Goal: Task Accomplishment & Management: Manage account settings

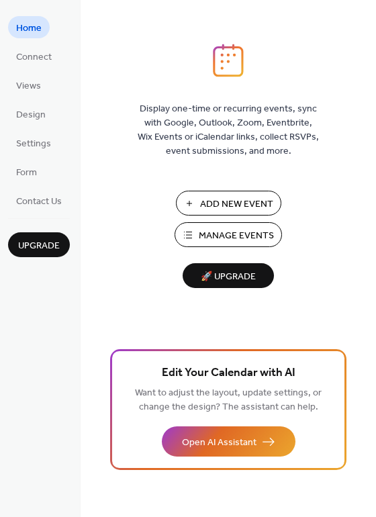
click at [252, 233] on span "Manage Events" at bounding box center [236, 236] width 75 height 14
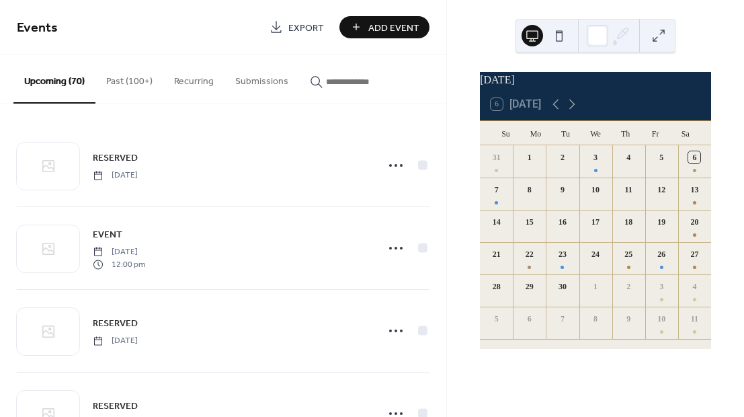
scroll to position [18, 0]
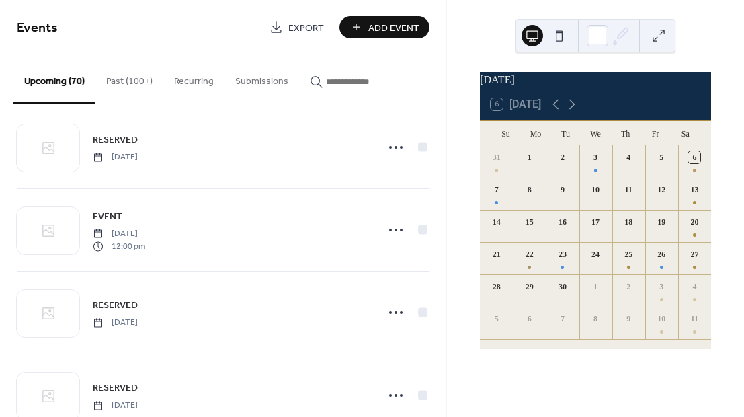
click at [337, 83] on input "button" at bounding box center [366, 82] width 81 height 14
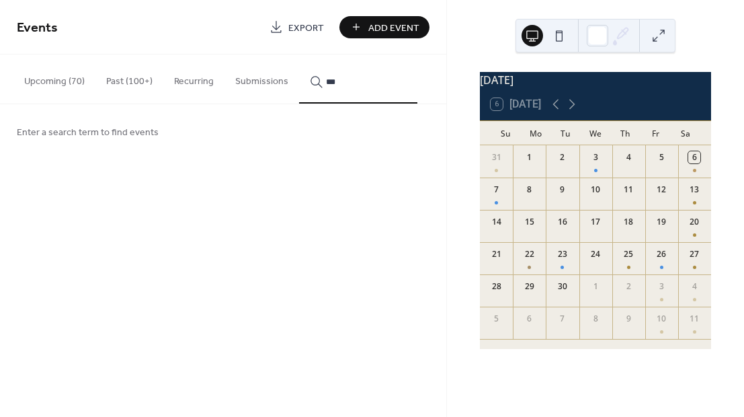
click at [299, 54] on button "****" at bounding box center [358, 78] width 118 height 49
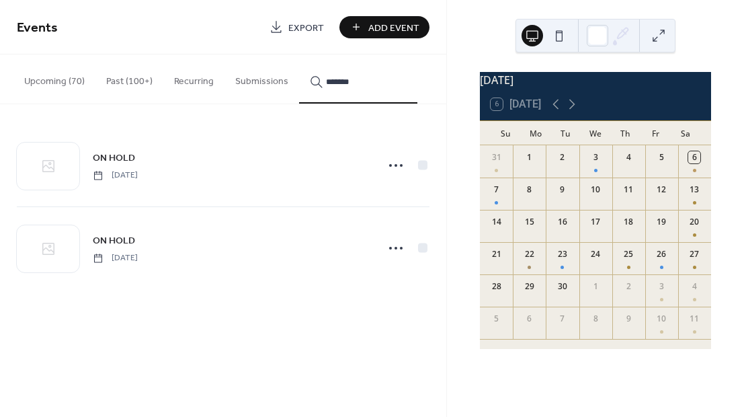
type input "*******"
click at [398, 248] on icon at bounding box center [396, 248] width 22 height 22
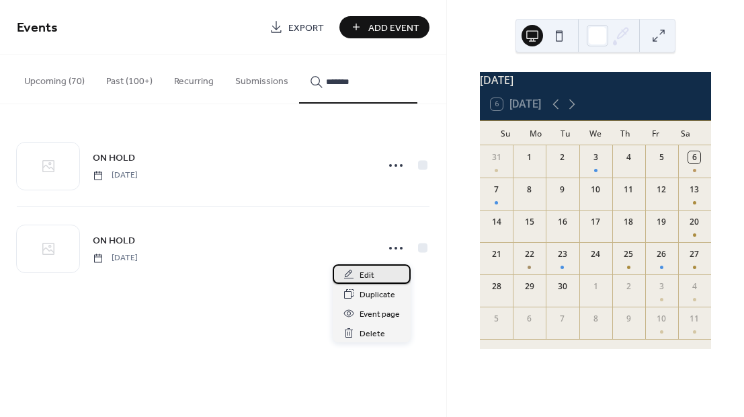
click at [368, 276] on span "Edit" at bounding box center [367, 275] width 15 height 14
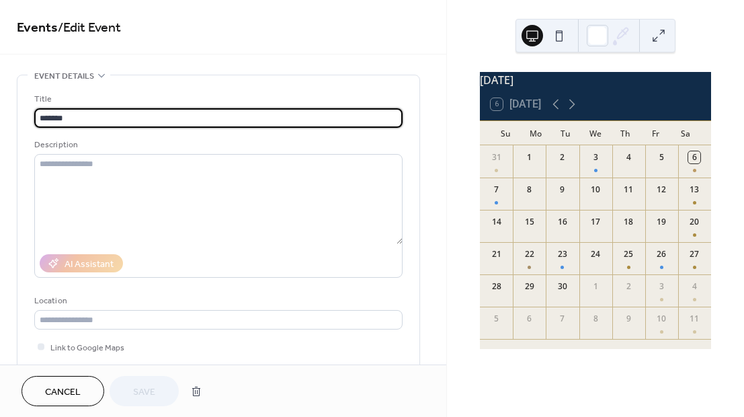
click at [190, 116] on input "*******" at bounding box center [218, 117] width 368 height 19
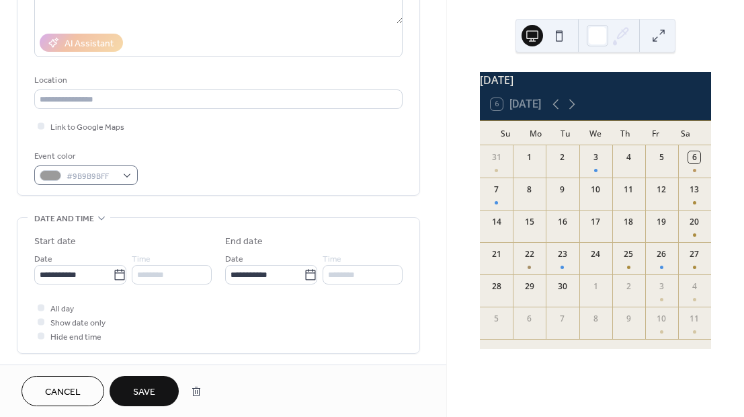
scroll to position [223, 0]
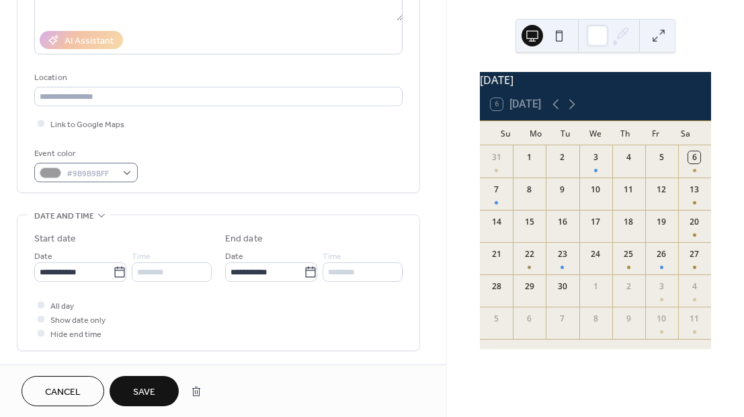
type input "********"
click at [126, 172] on div "#9B9B9BFF" at bounding box center [85, 172] width 103 height 19
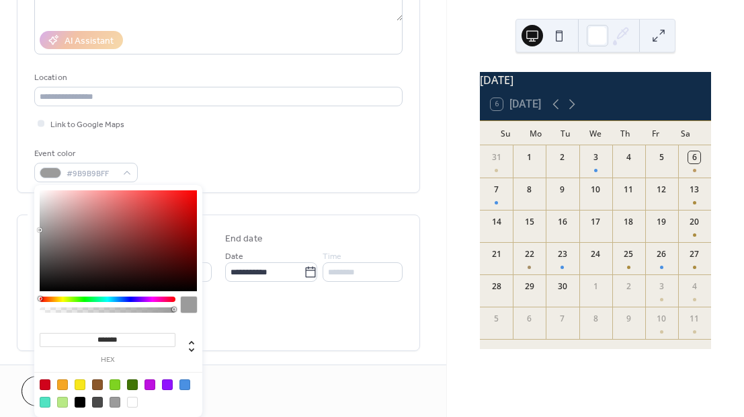
click at [58, 384] on div at bounding box center [62, 384] width 11 height 11
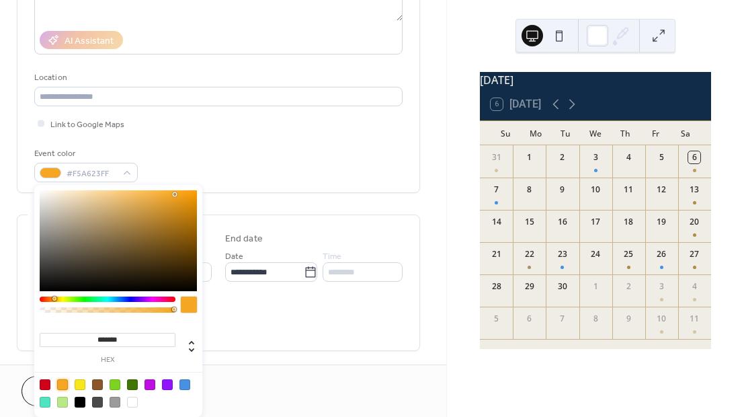
drag, startPoint x: 97, startPoint y: 206, endPoint x: 79, endPoint y: 219, distance: 22.7
click at [97, 206] on div at bounding box center [118, 240] width 157 height 101
click at [78, 220] on div at bounding box center [118, 240] width 157 height 101
click at [91, 233] on div at bounding box center [118, 240] width 157 height 101
type input "*******"
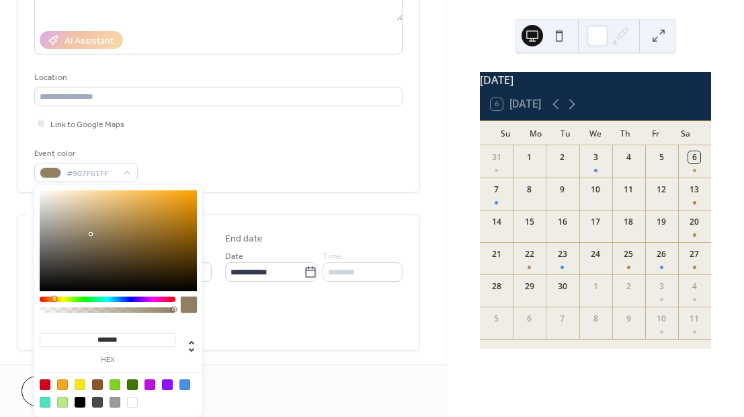
click at [112, 219] on div at bounding box center [118, 240] width 157 height 101
click at [177, 159] on div "Event color #B69862FF" at bounding box center [218, 165] width 368 height 36
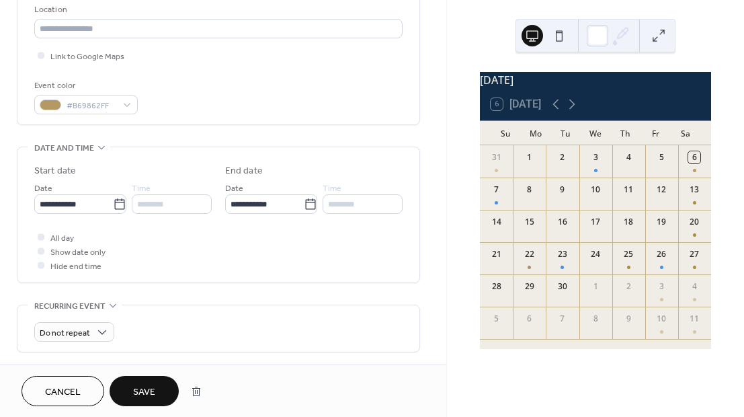
scroll to position [298, 0]
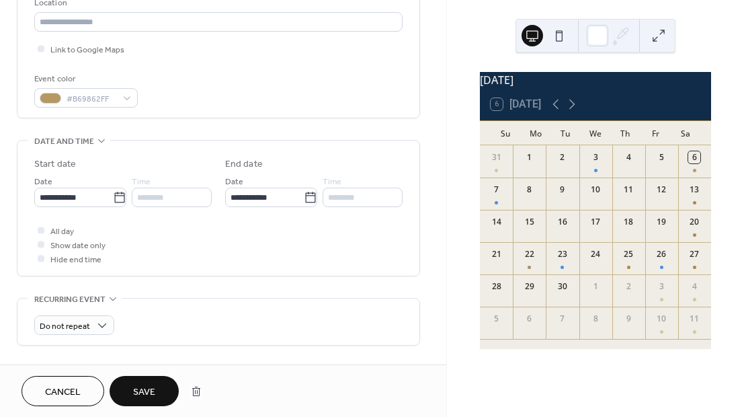
click at [138, 385] on span "Save" at bounding box center [144, 392] width 22 height 14
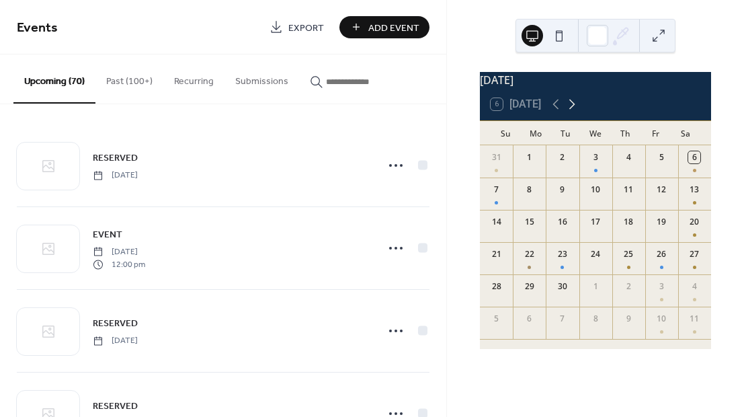
click at [573, 112] on icon at bounding box center [572, 104] width 16 height 16
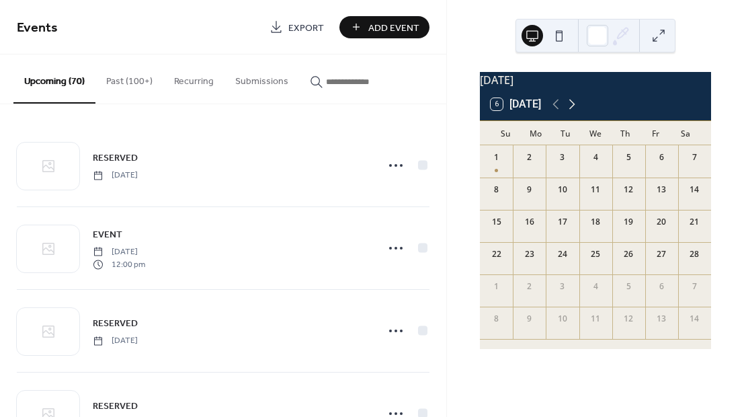
click at [573, 112] on icon at bounding box center [572, 104] width 16 height 16
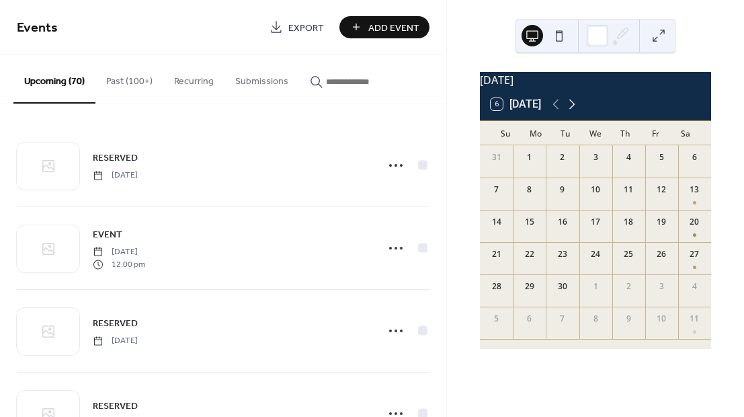
click at [573, 112] on icon at bounding box center [572, 104] width 16 height 16
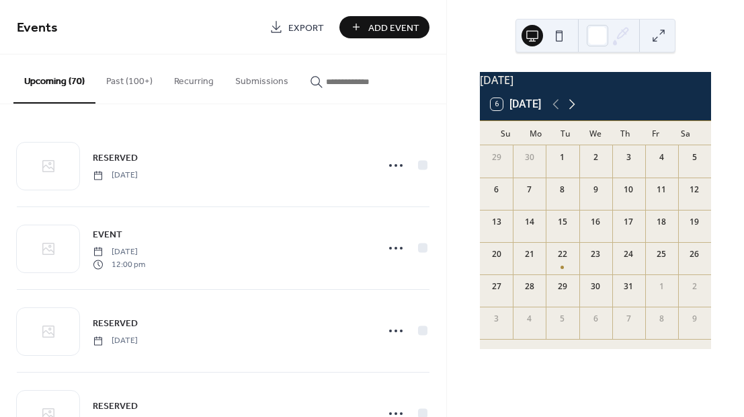
click at [573, 112] on icon at bounding box center [572, 104] width 16 height 16
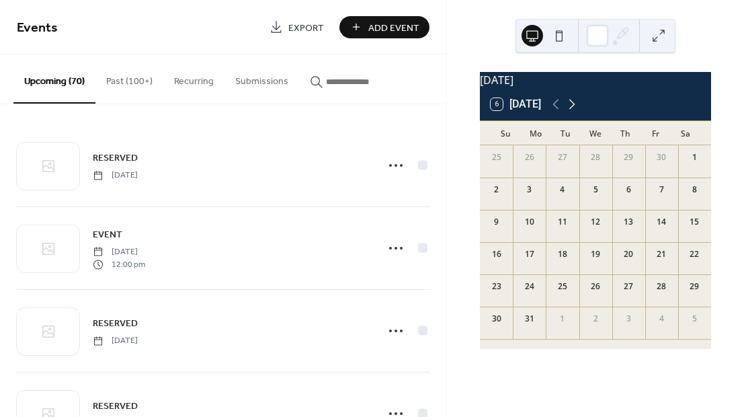
click at [573, 112] on icon at bounding box center [572, 104] width 16 height 16
